Goal: Obtain resource: Download file/media

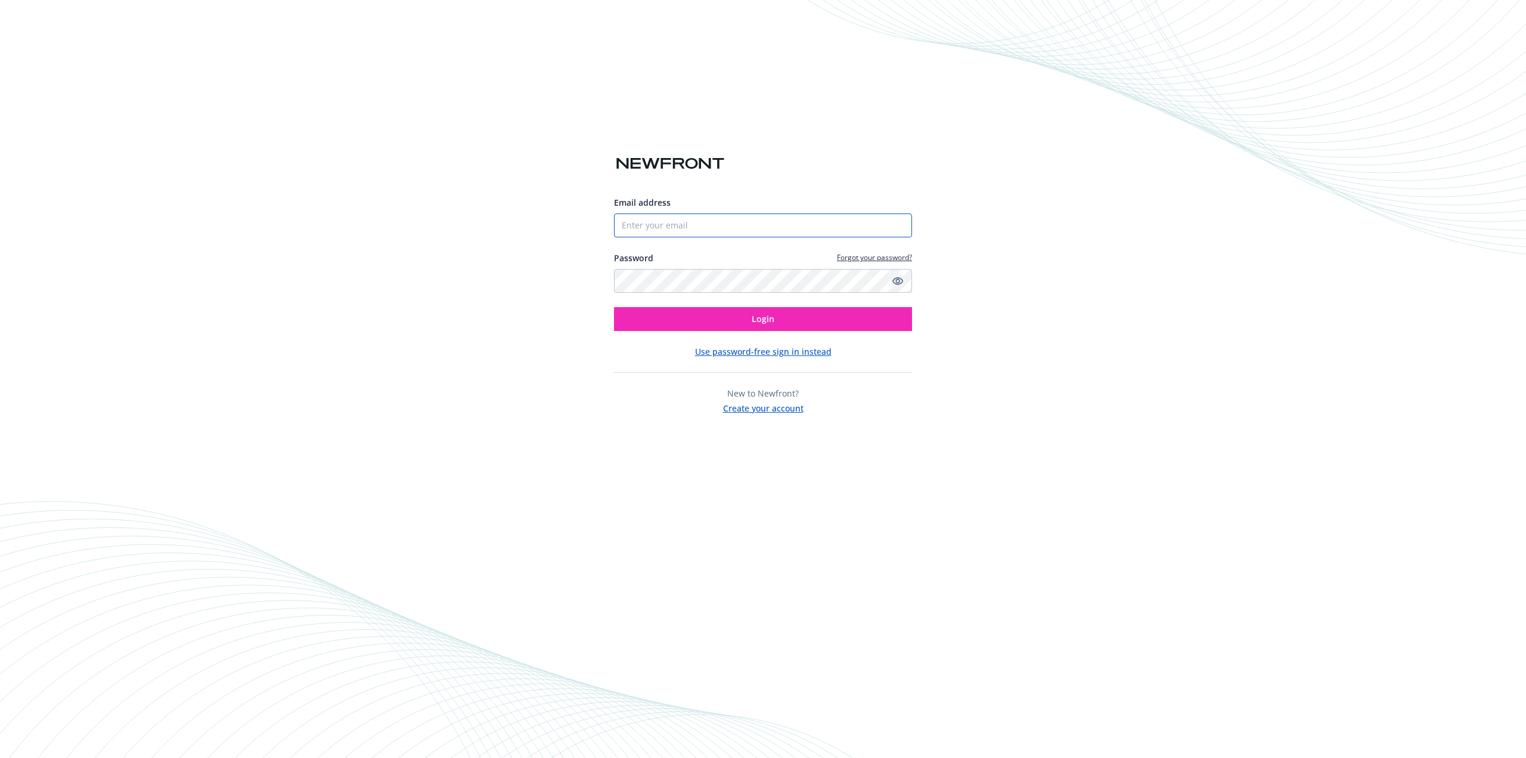
type input "trini.lam@purewafer.com"
click at [901, 278] on icon "Show password" at bounding box center [898, 281] width 11 height 8
click at [752, 317] on span "Login" at bounding box center [763, 318] width 23 height 11
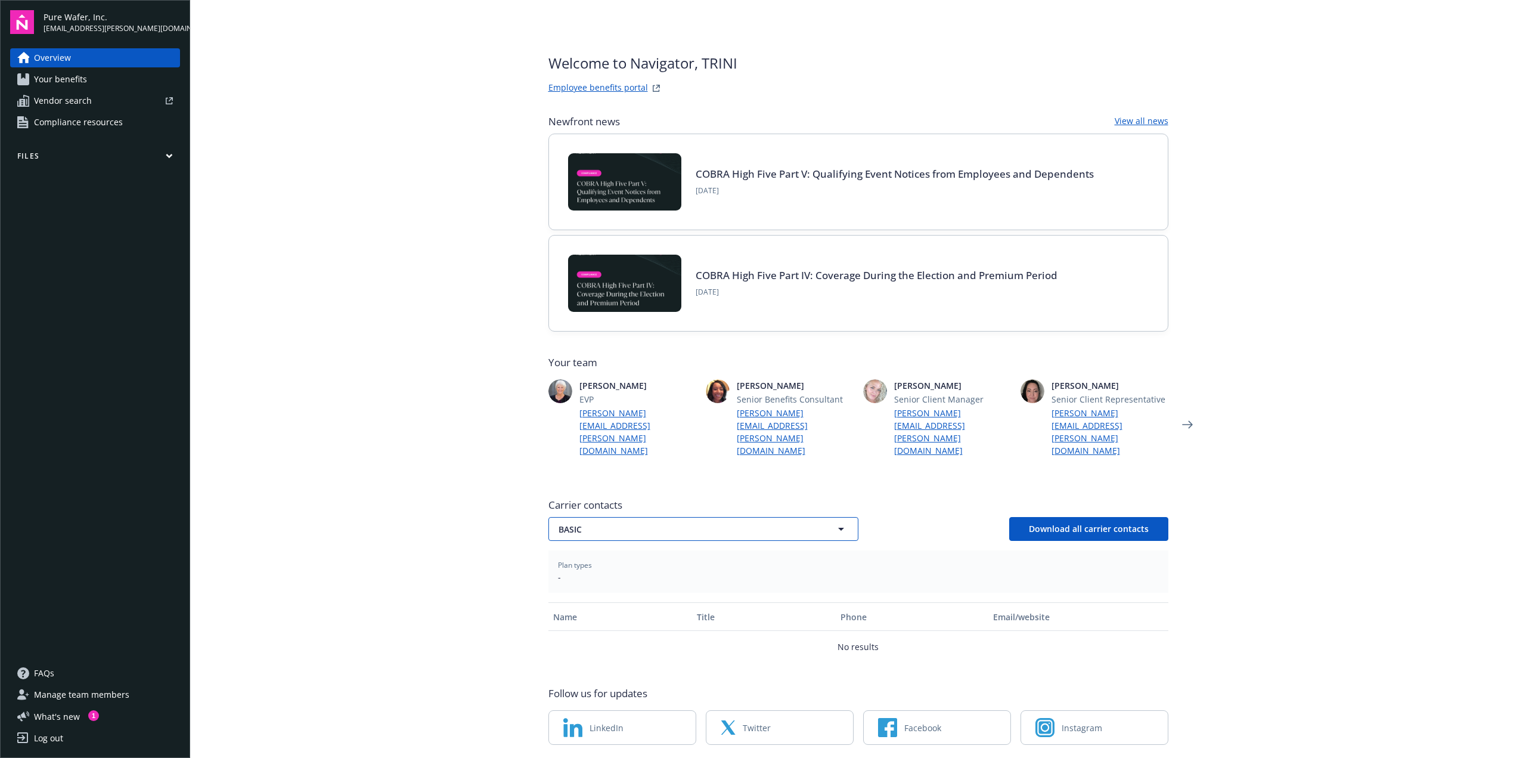
click at [682, 517] on button "BASIC" at bounding box center [704, 529] width 310 height 24
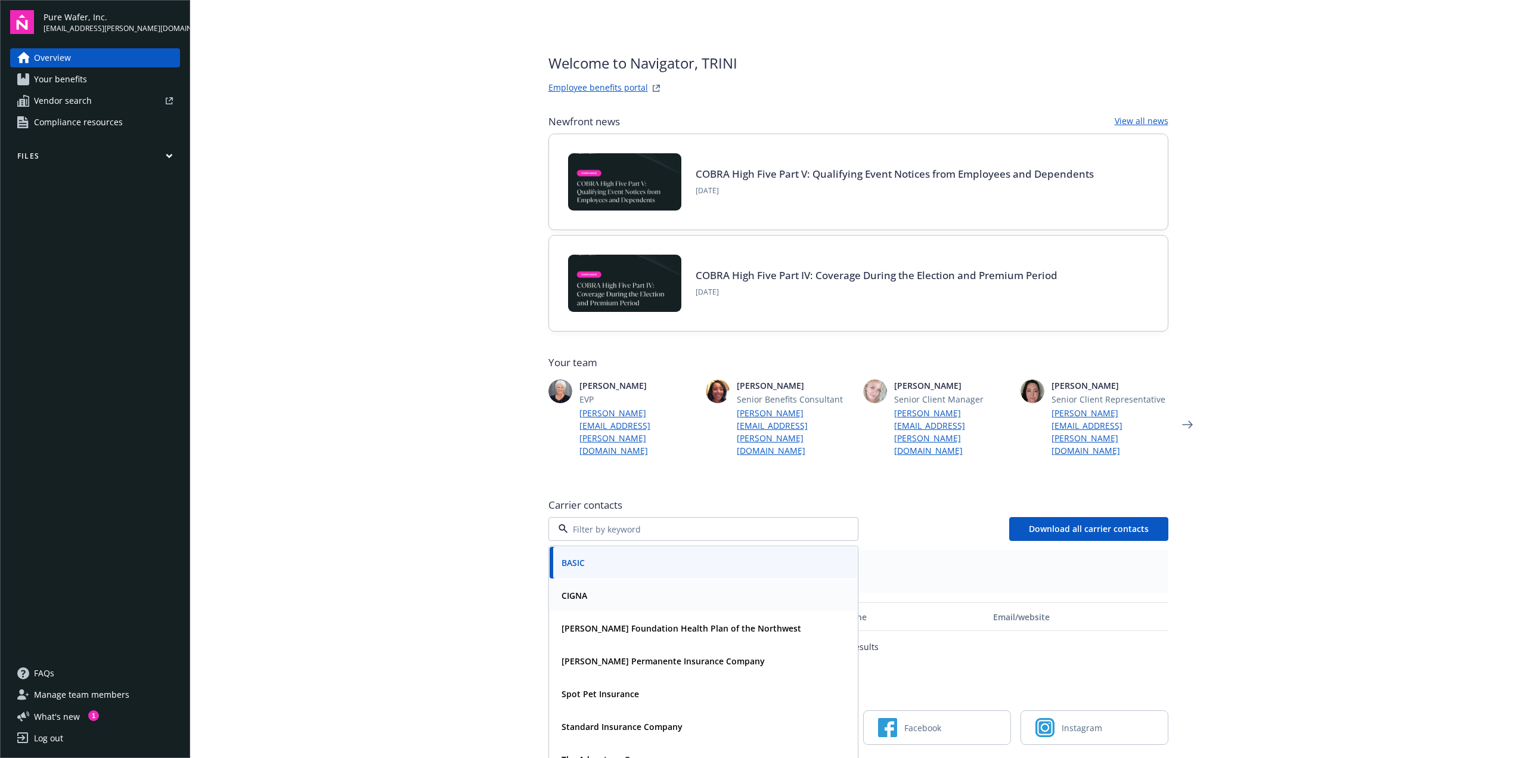
click at [579, 590] on strong "CIGNA" at bounding box center [575, 595] width 26 height 11
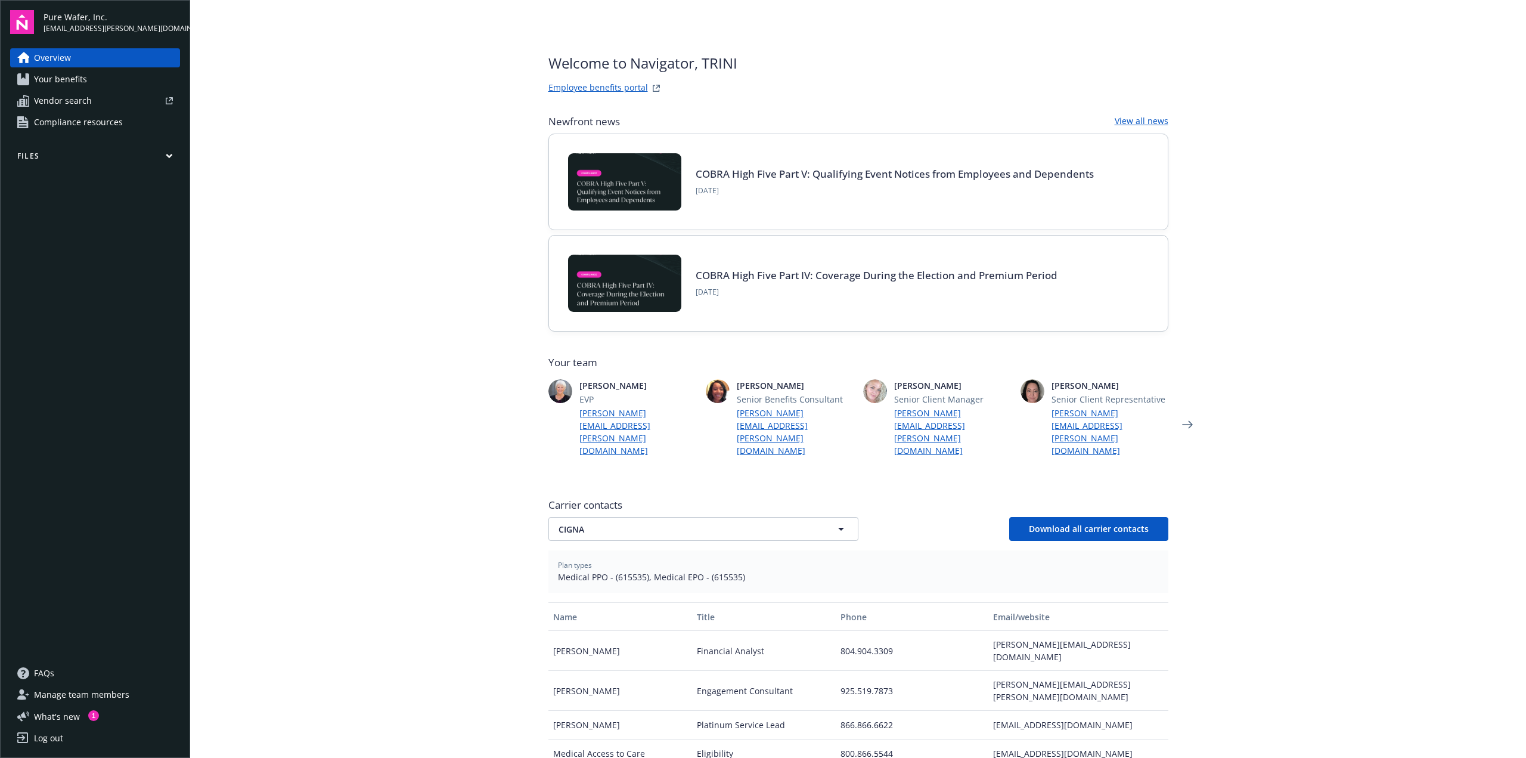
click at [102, 81] on link "Your benefits" at bounding box center [95, 79] width 170 height 19
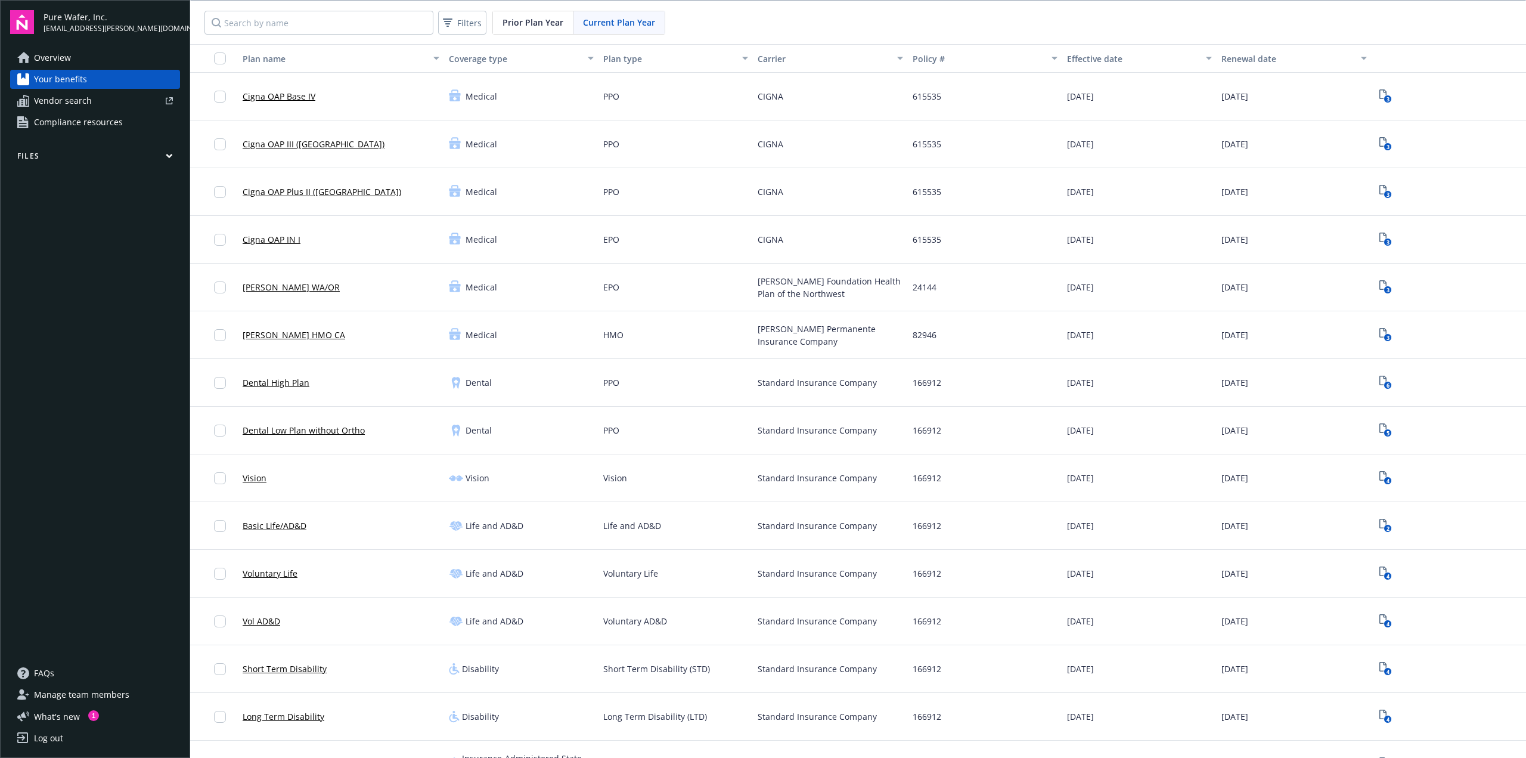
click at [292, 101] on link "Cigna OAP Base IV" at bounding box center [279, 96] width 73 height 13
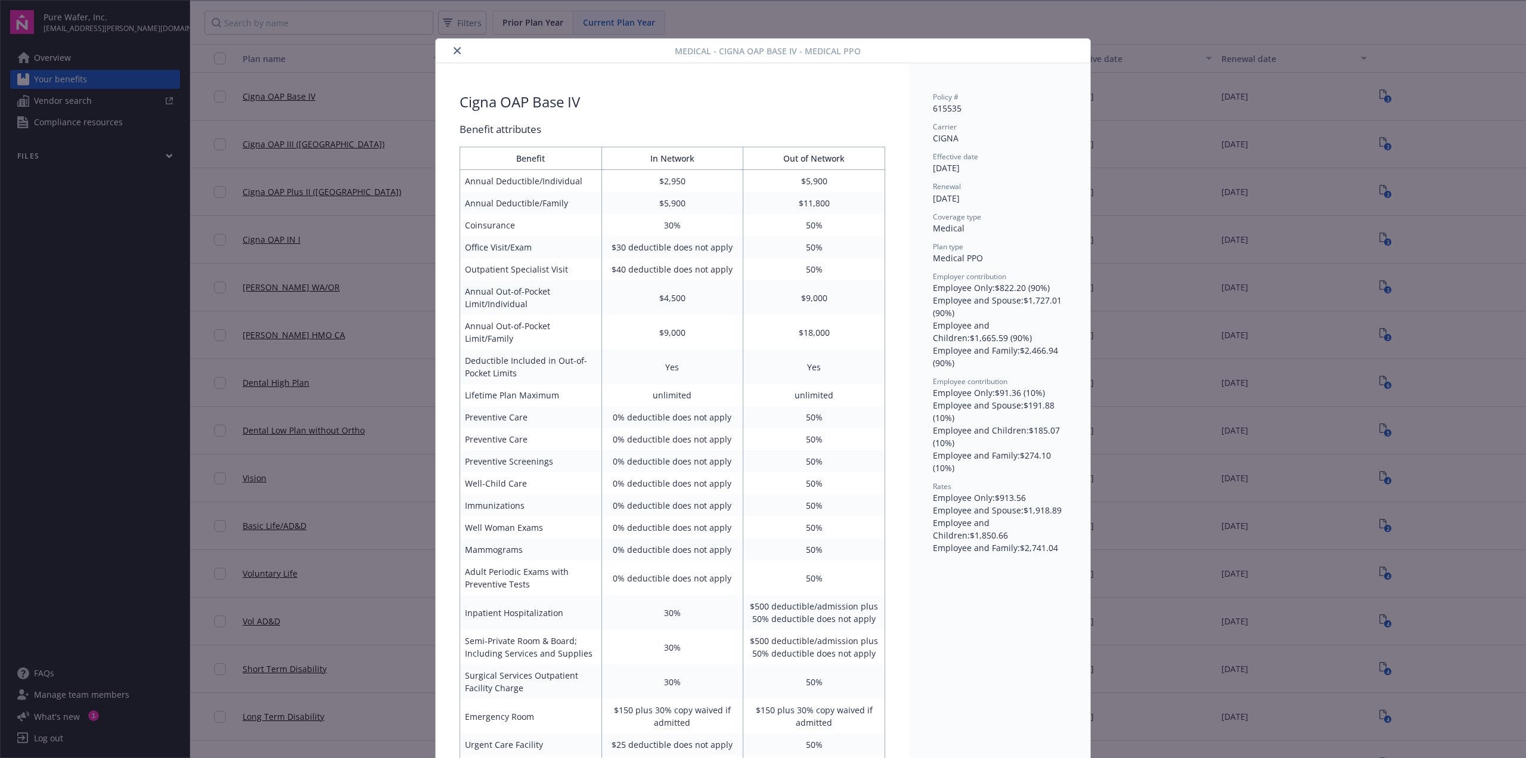
scroll to position [36, 0]
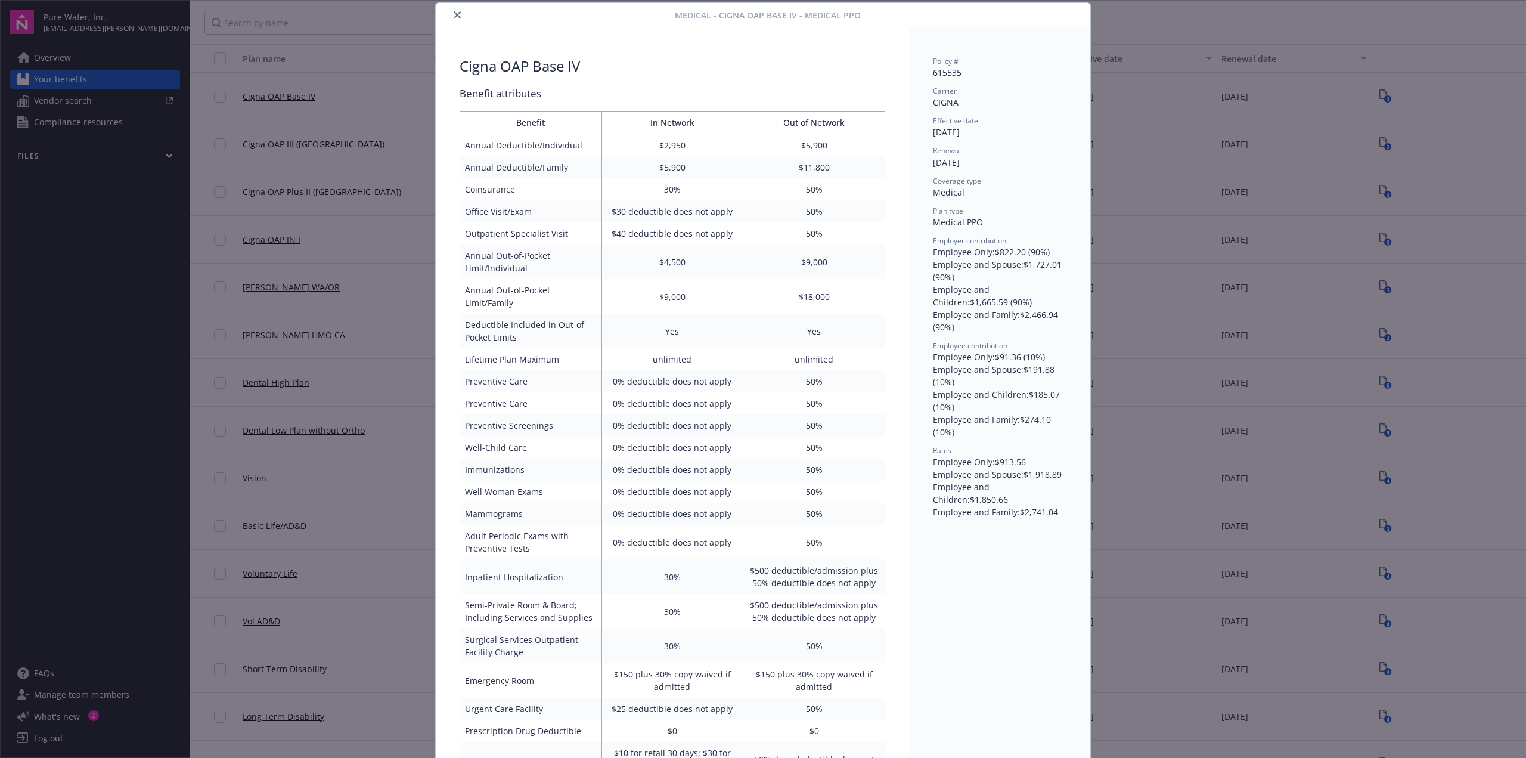
click at [457, 14] on button "close" at bounding box center [457, 15] width 14 height 14
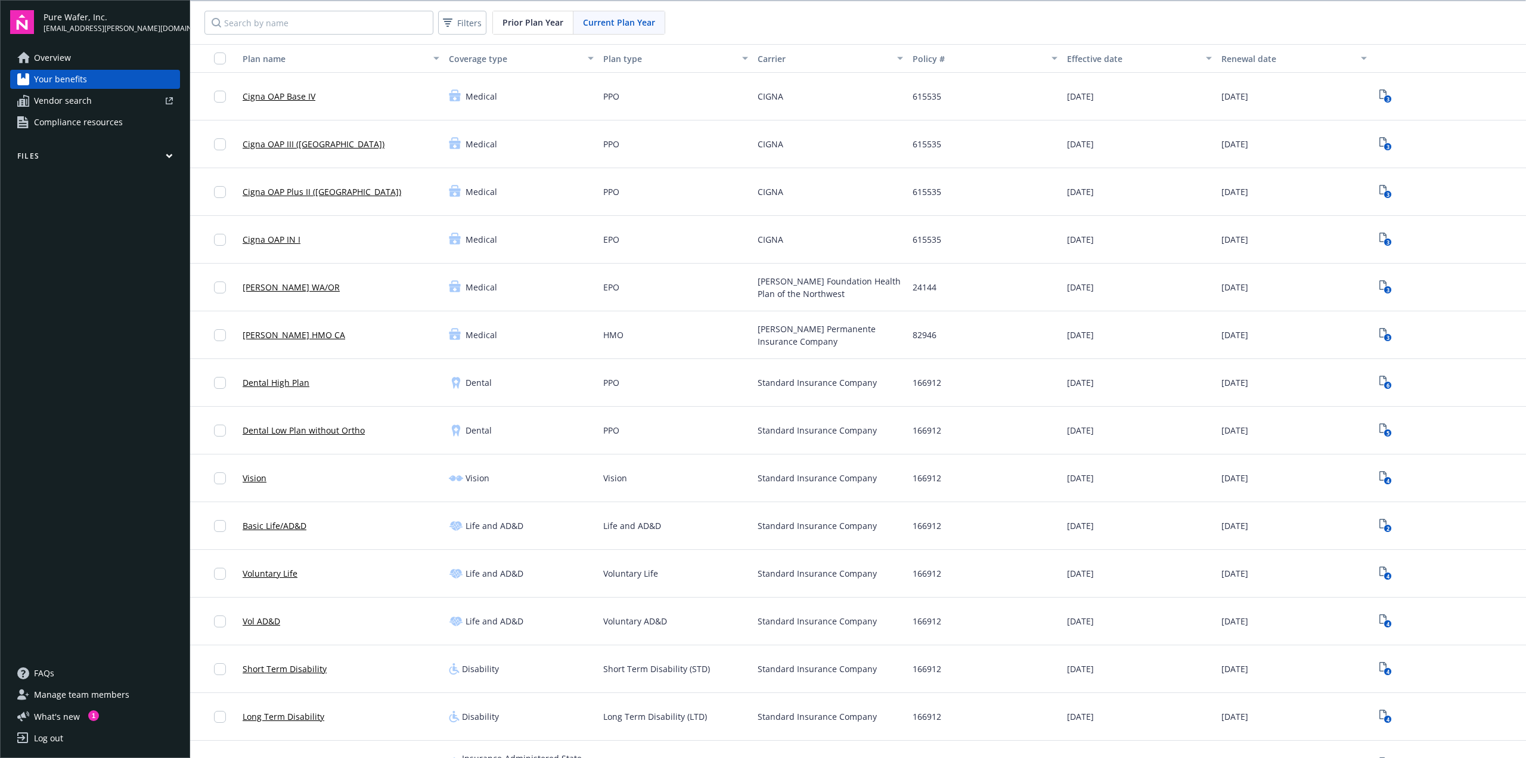
drag, startPoint x: 257, startPoint y: 237, endPoint x: 292, endPoint y: 258, distance: 40.7
click at [257, 237] on link "Cigna OAP IN I" at bounding box center [272, 239] width 58 height 13
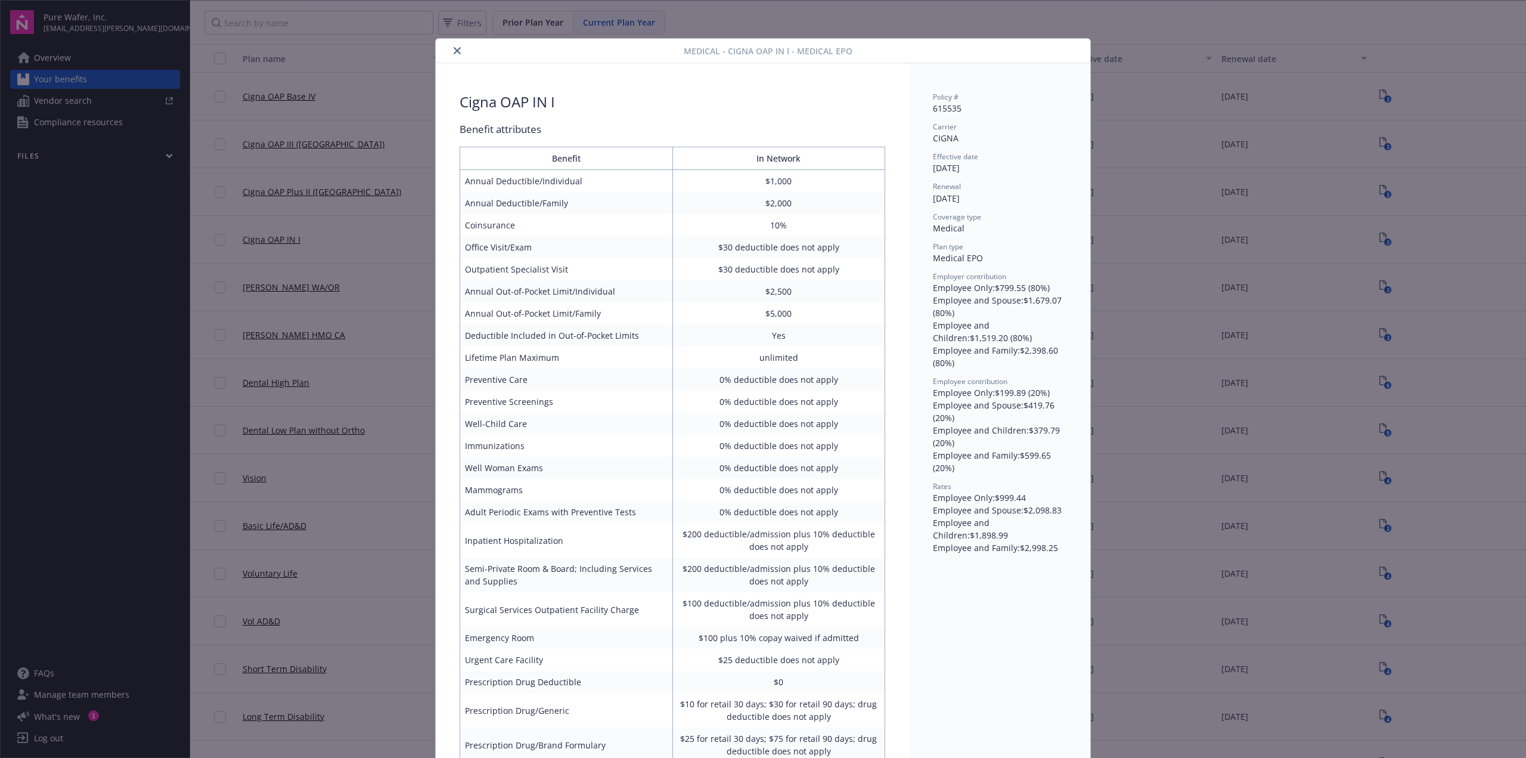
click at [445, 48] on div at bounding box center [562, 51] width 243 height 14
click at [450, 48] on button "close" at bounding box center [457, 51] width 14 height 14
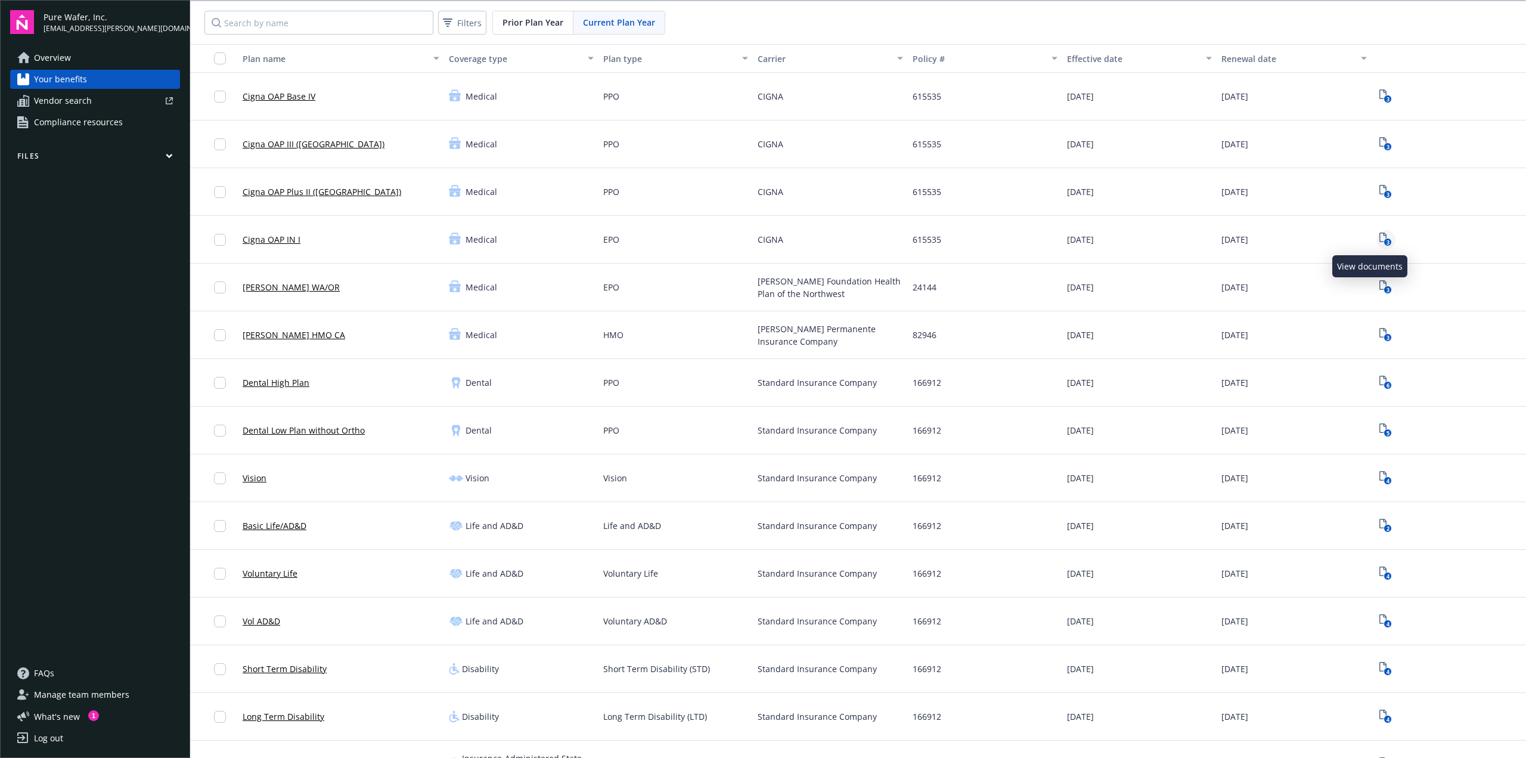
click at [1384, 242] on rect "View Plan Documents" at bounding box center [1388, 242] width 8 height 8
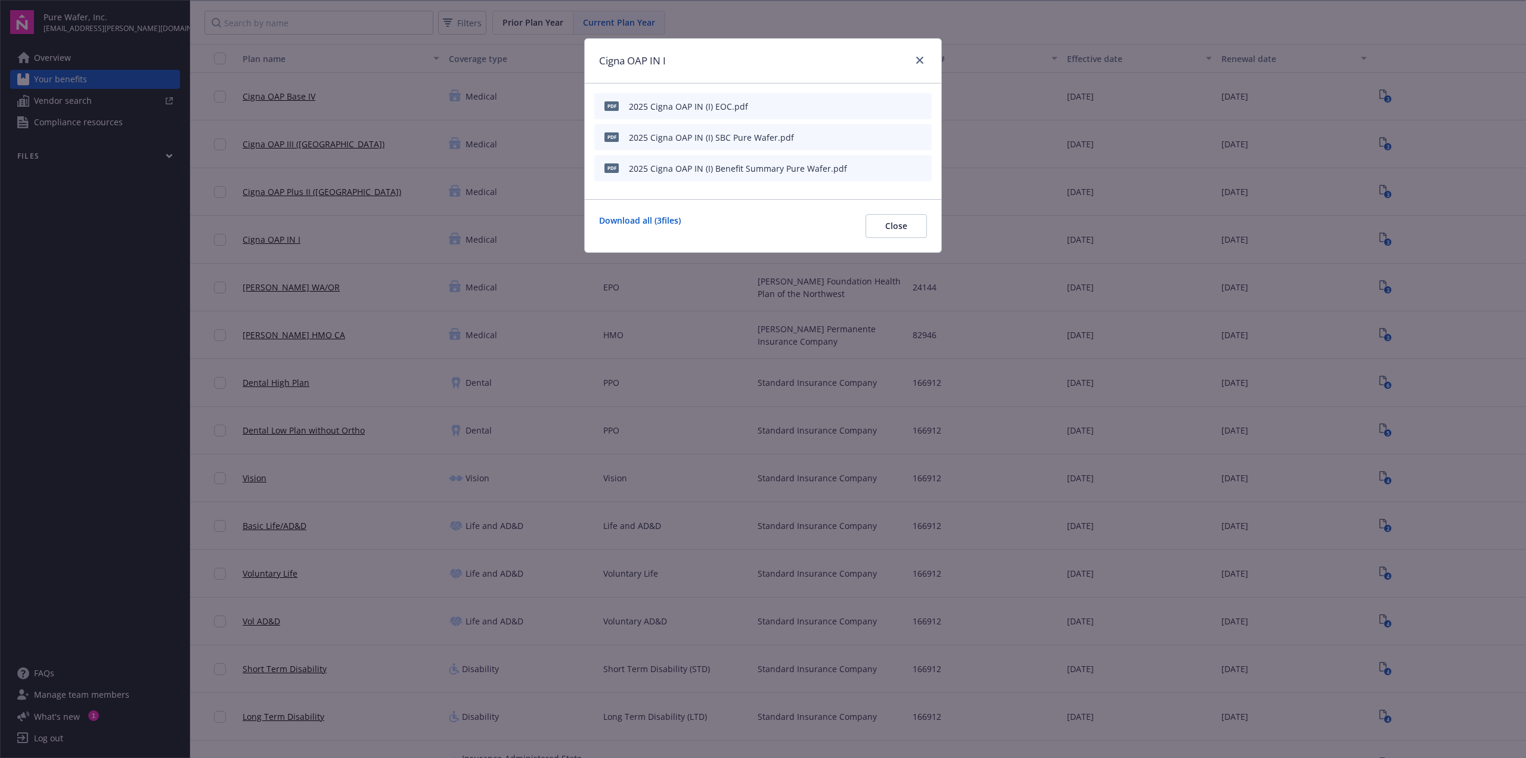
click at [903, 167] on icon "download file" at bounding box center [901, 166] width 8 height 7
click at [921, 58] on icon "close" at bounding box center [919, 60] width 7 height 7
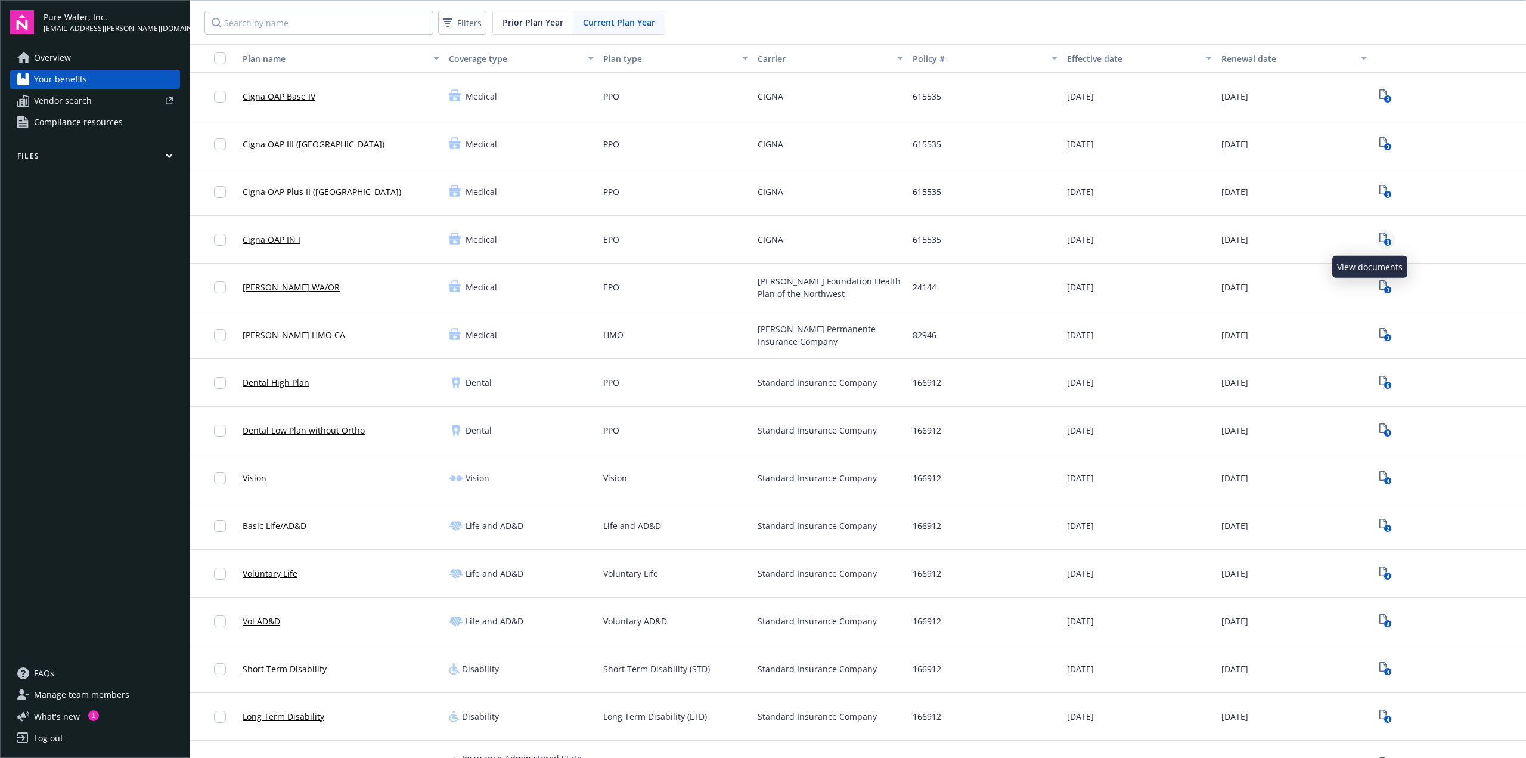
click at [1387, 240] on text "3" at bounding box center [1388, 242] width 3 height 8
